Goal: Navigation & Orientation: Find specific page/section

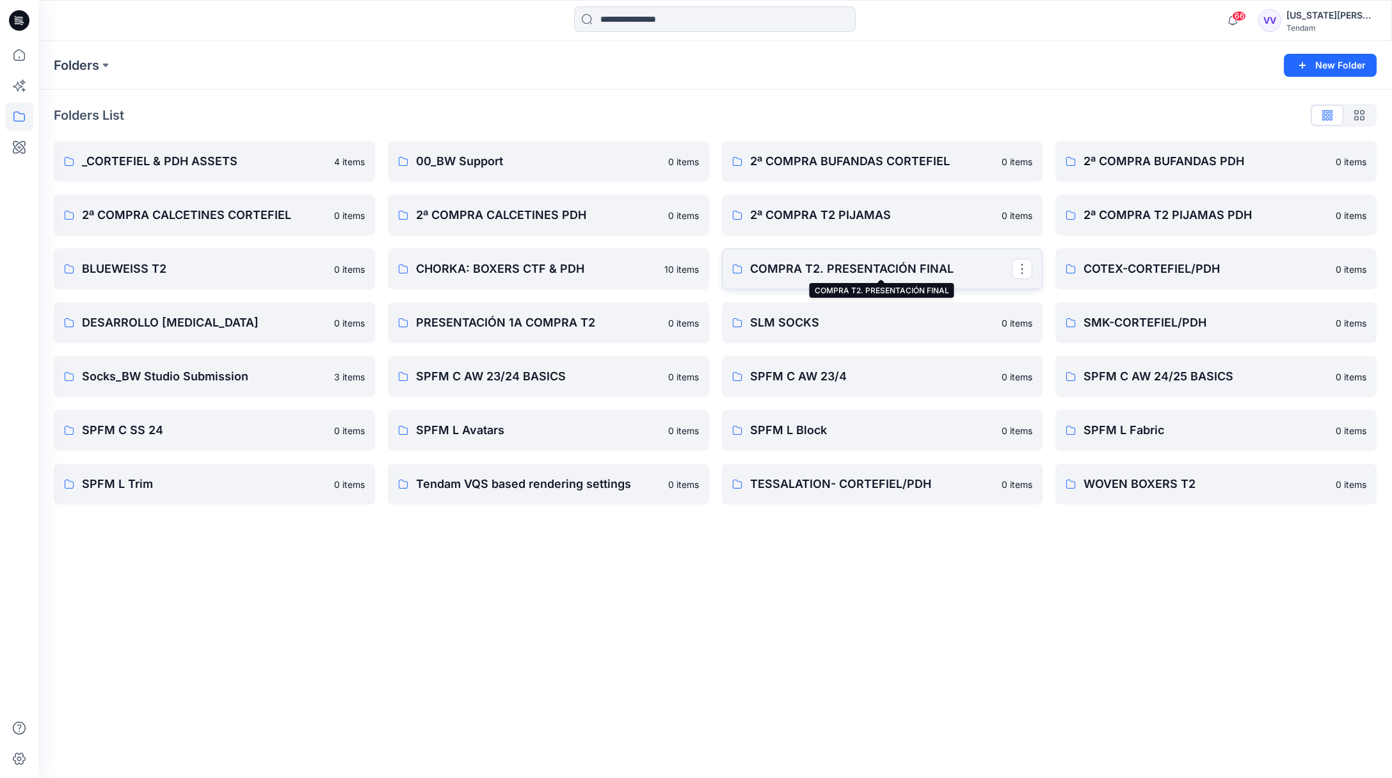
click at [844, 267] on p "COMPRA T2. PRESENTACIÓN FINAL" at bounding box center [881, 269] width 262 height 18
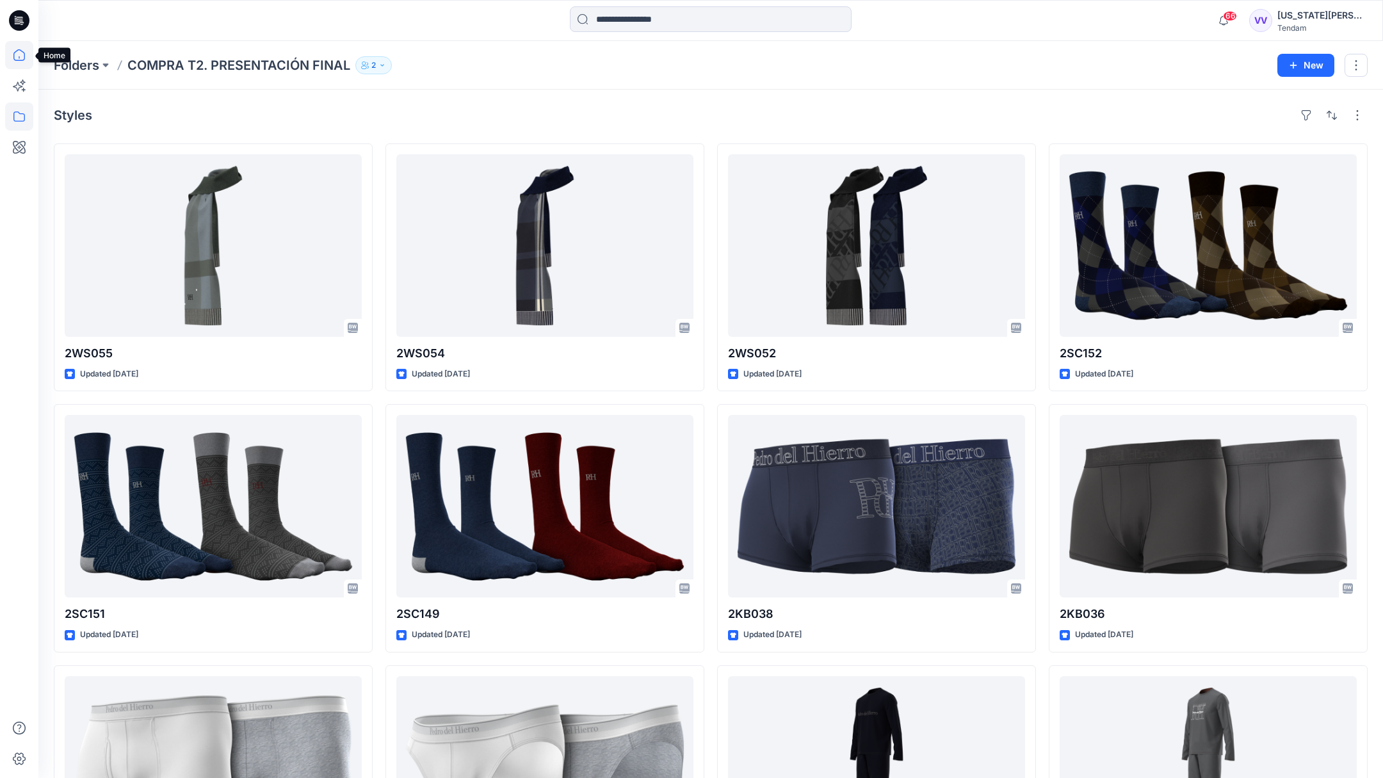
click at [20, 59] on icon at bounding box center [19, 55] width 28 height 28
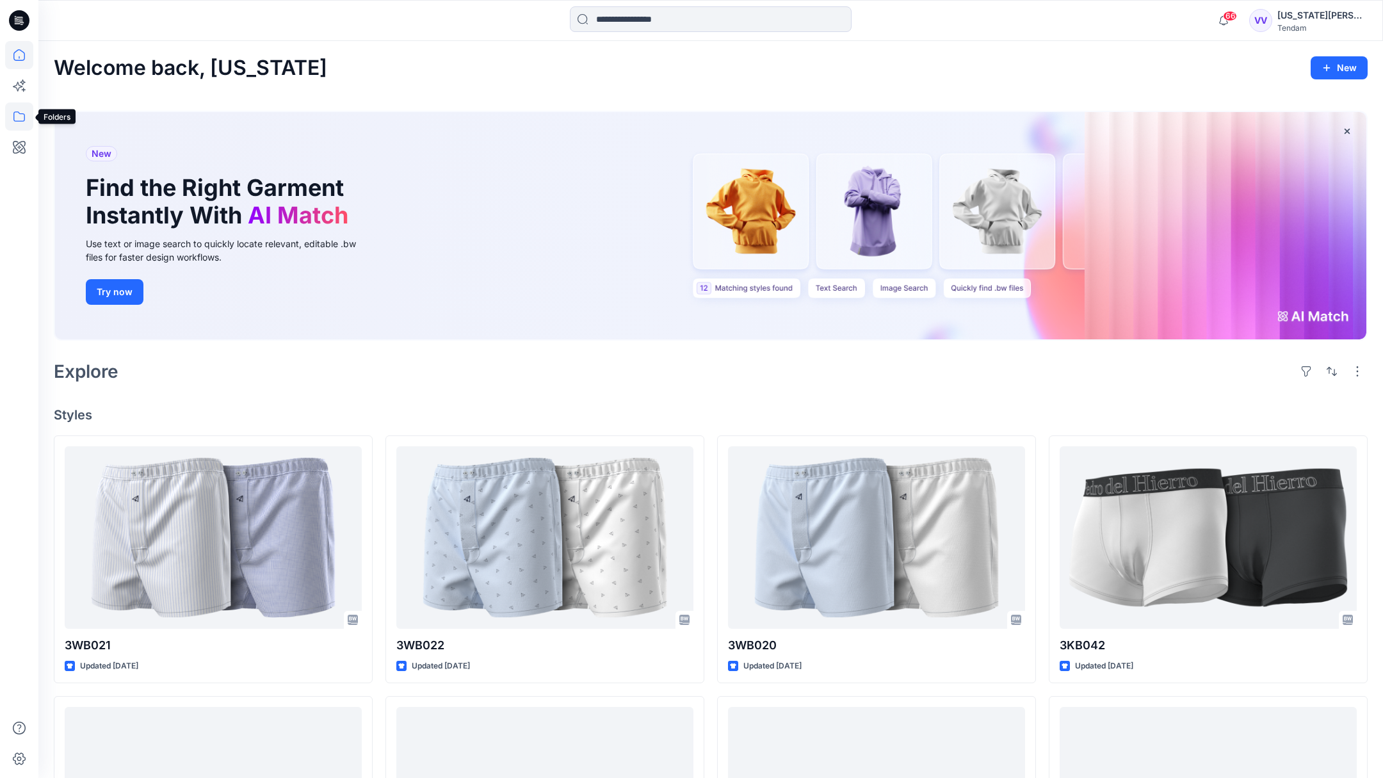
click at [18, 115] on icon at bounding box center [19, 116] width 28 height 28
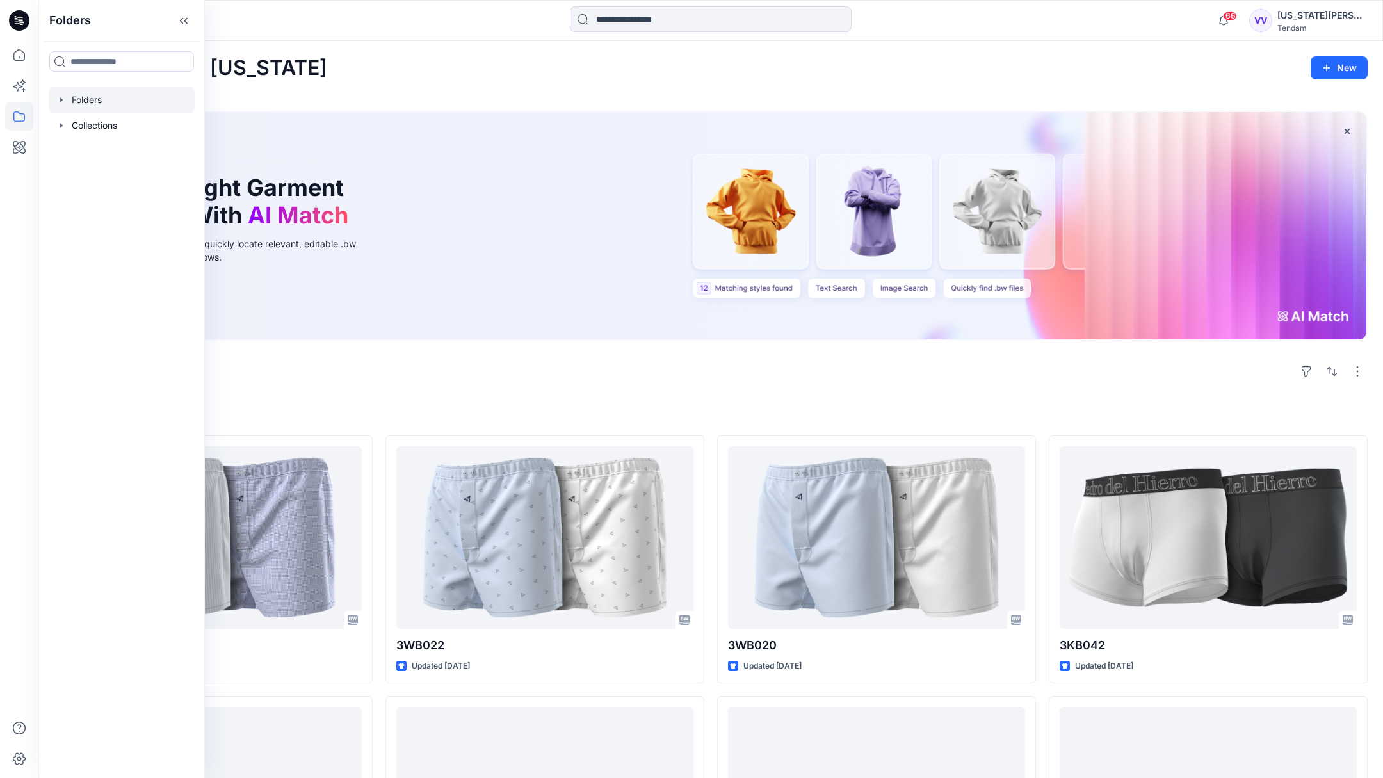
click at [100, 99] on div at bounding box center [122, 100] width 146 height 26
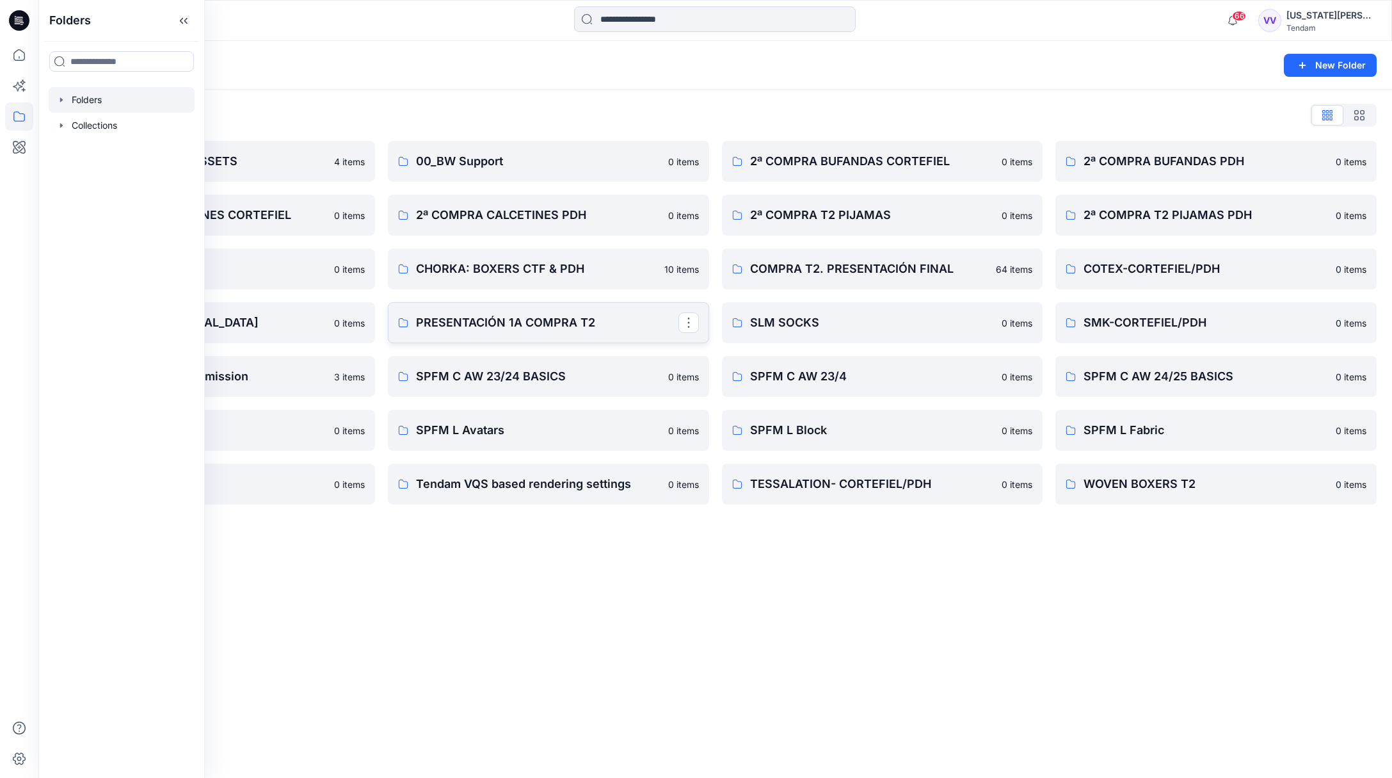
click at [547, 323] on p "PRESENTACIÓN 1A COMPRA T2" at bounding box center [547, 323] width 262 height 18
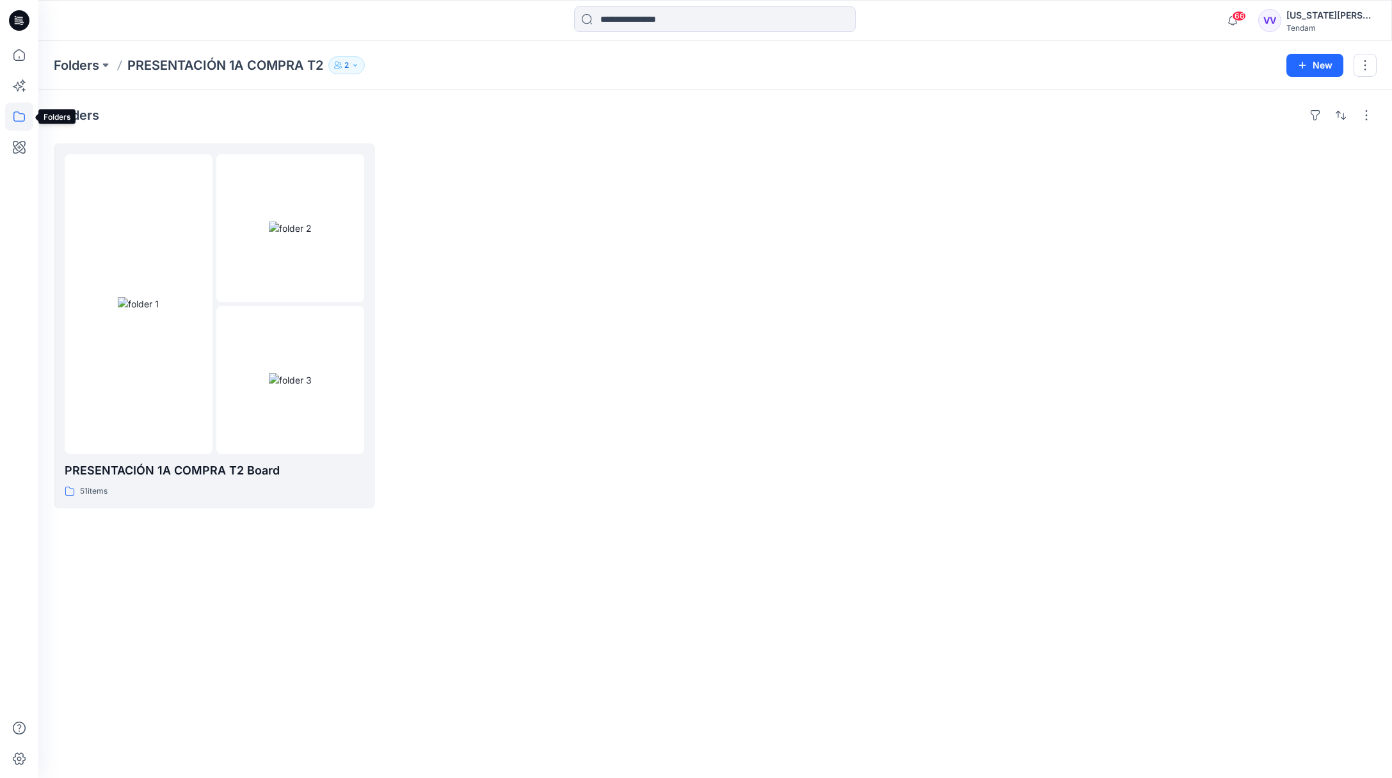
click at [20, 113] on icon at bounding box center [19, 116] width 28 height 28
click at [24, 54] on icon at bounding box center [19, 55] width 12 height 12
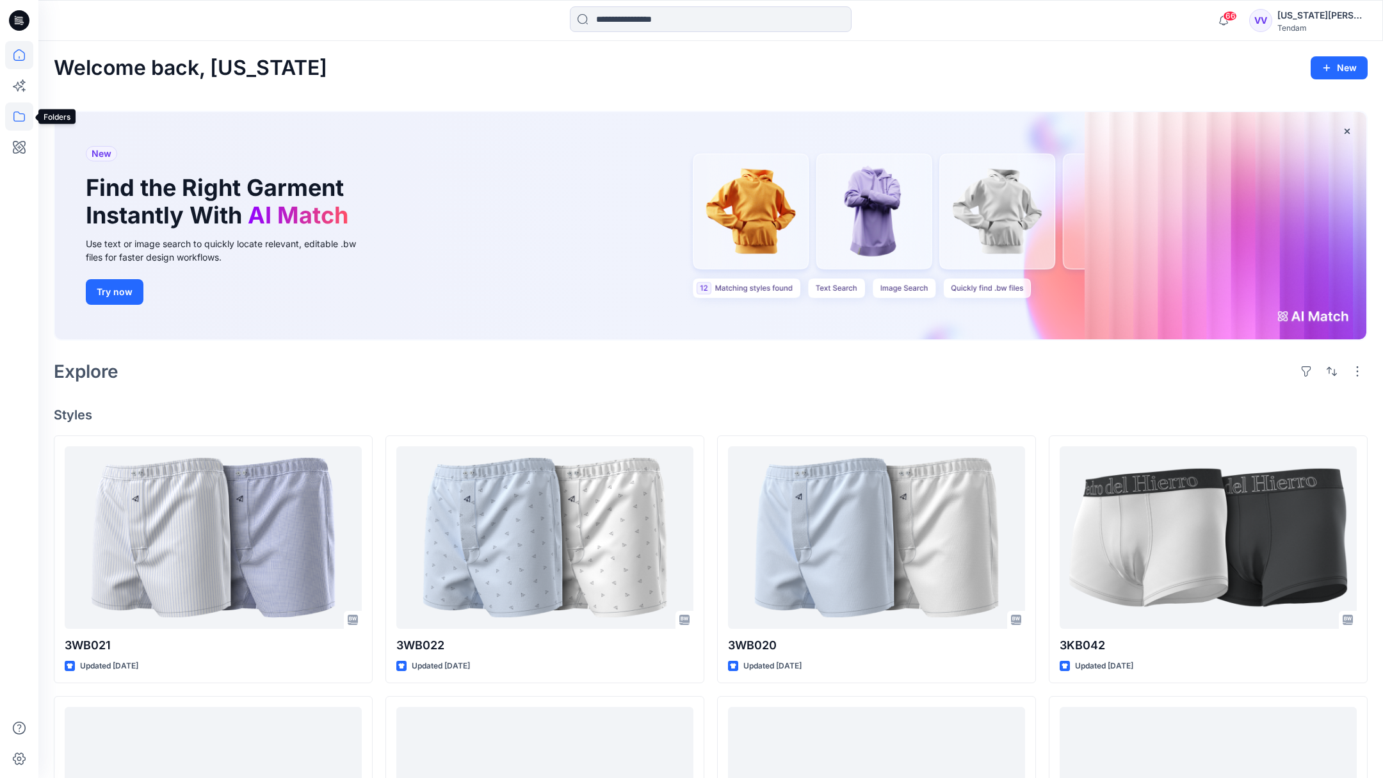
click at [19, 117] on icon at bounding box center [19, 116] width 28 height 28
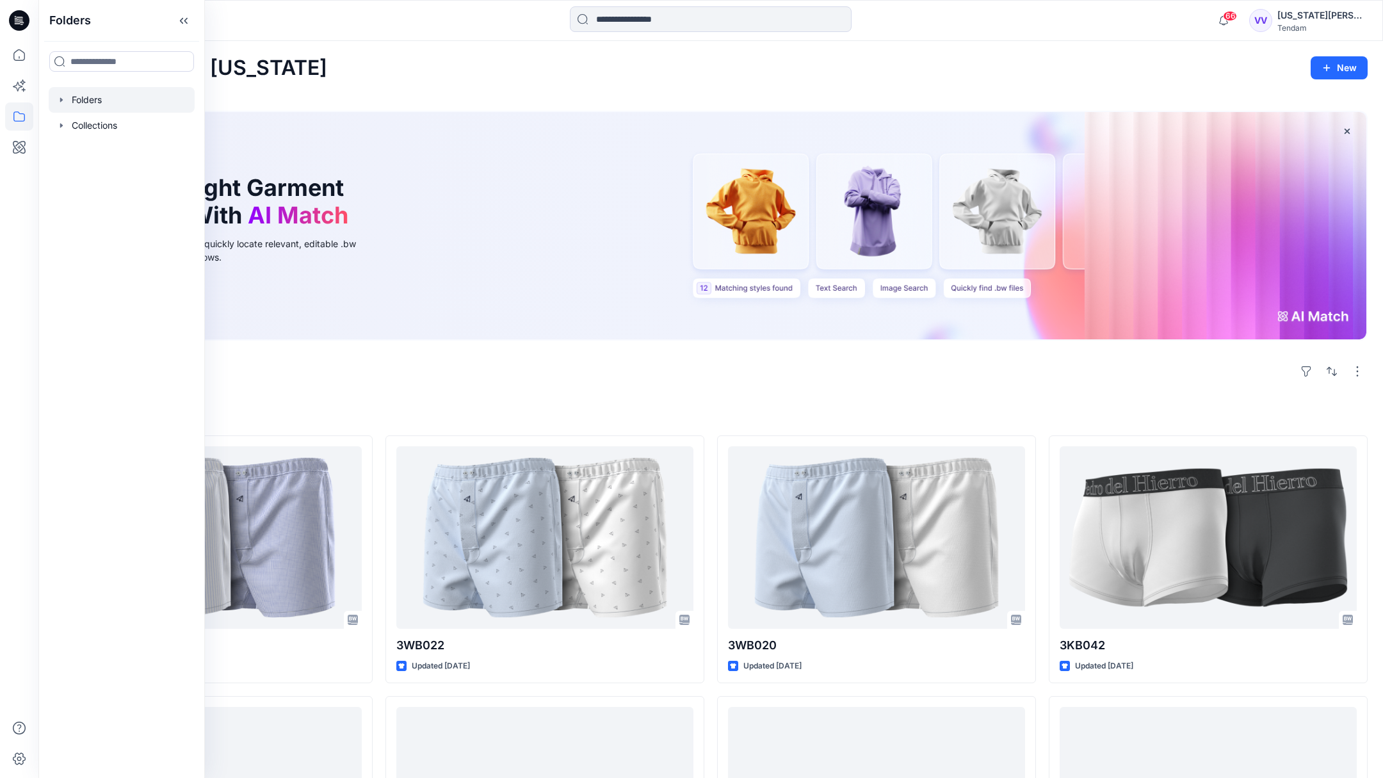
click at [90, 98] on div at bounding box center [122, 100] width 146 height 26
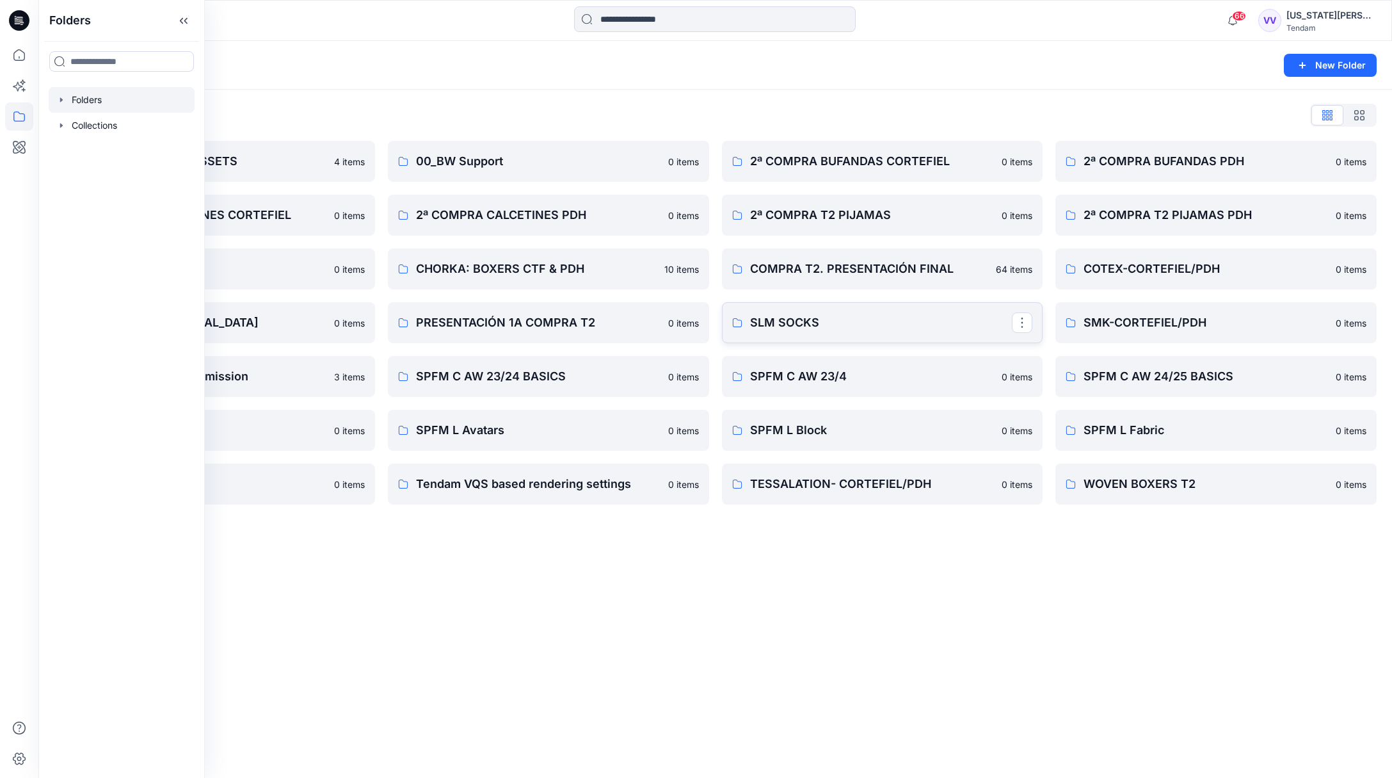
click at [991, 321] on p "SLM SOCKS" at bounding box center [881, 323] width 262 height 18
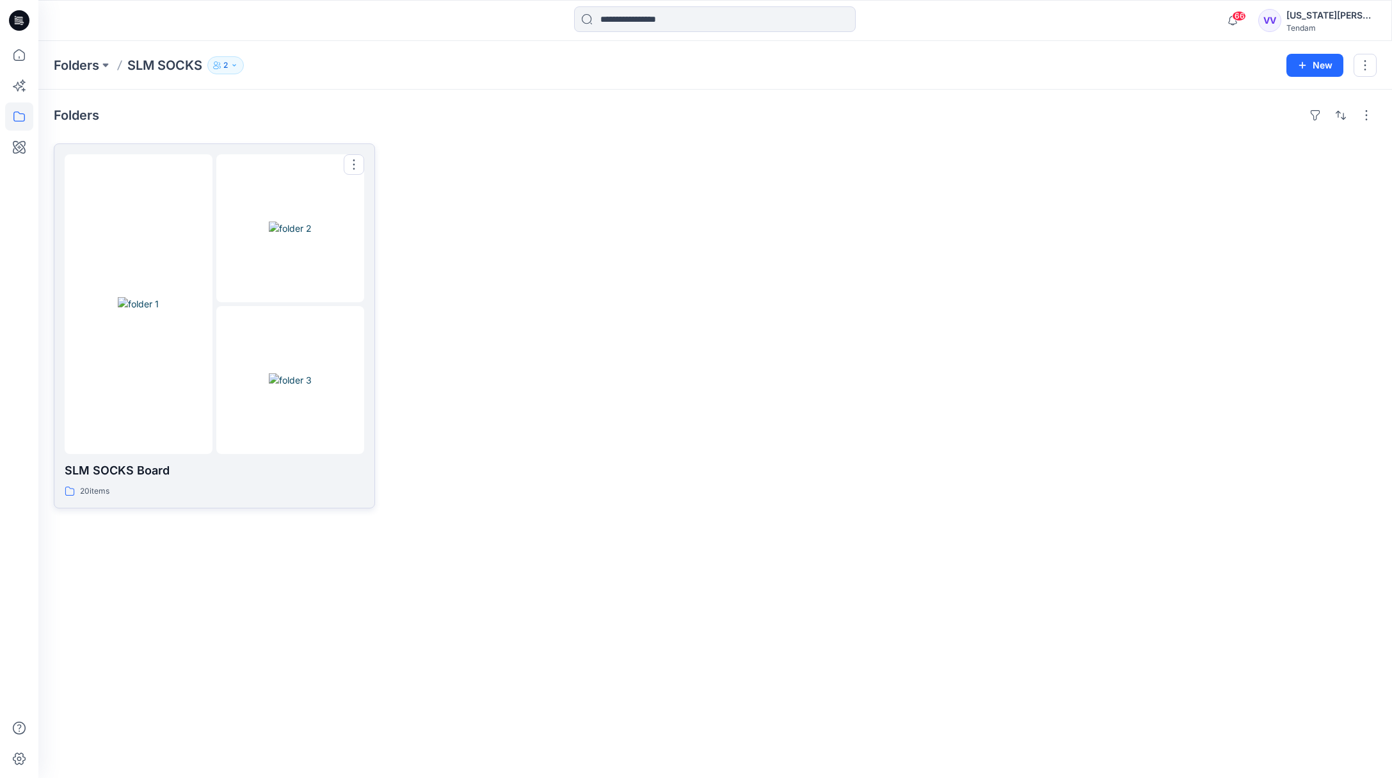
click at [170, 390] on div at bounding box center [139, 304] width 148 height 300
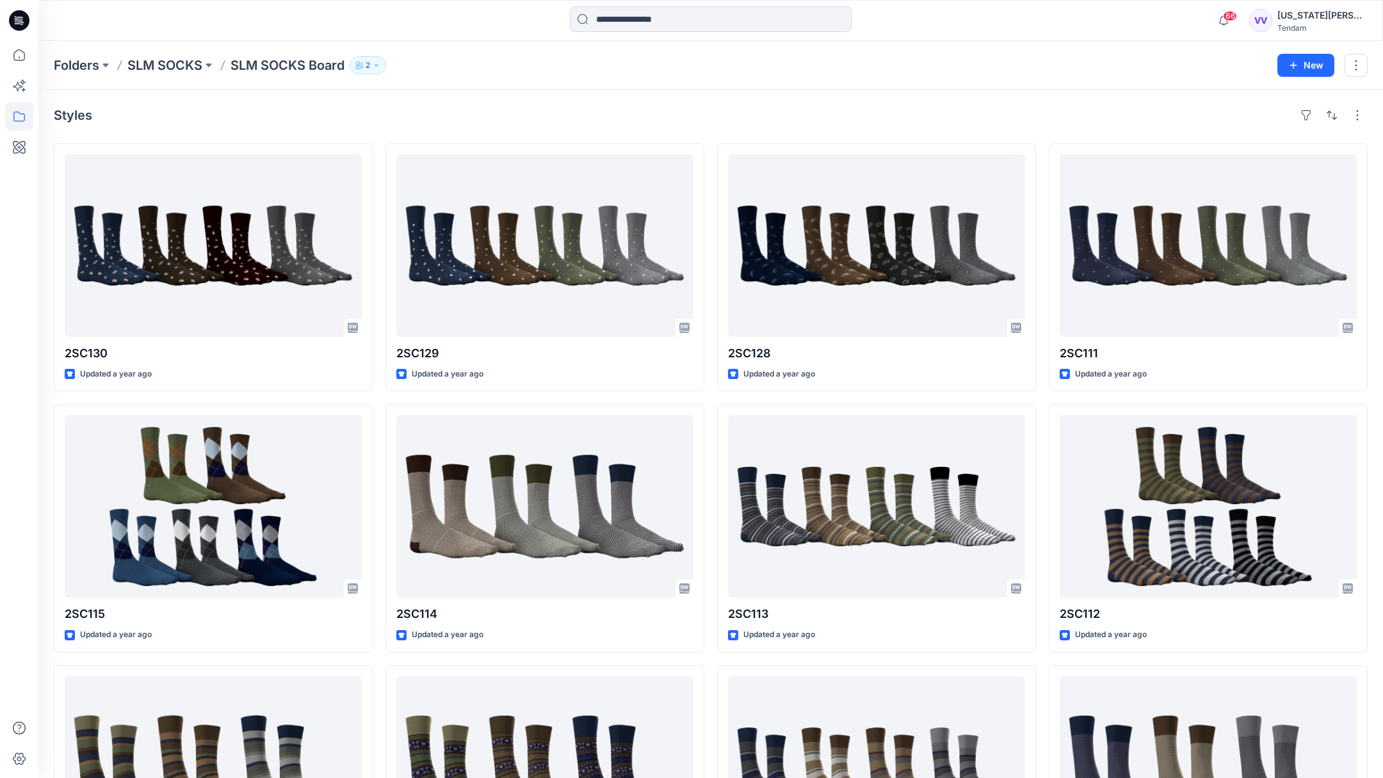
drag, startPoint x: 197, startPoint y: 119, endPoint x: 178, endPoint y: 120, distance: 18.6
click at [195, 119] on div "Styles" at bounding box center [711, 115] width 1314 height 20
